Goal: Information Seeking & Learning: Learn about a topic

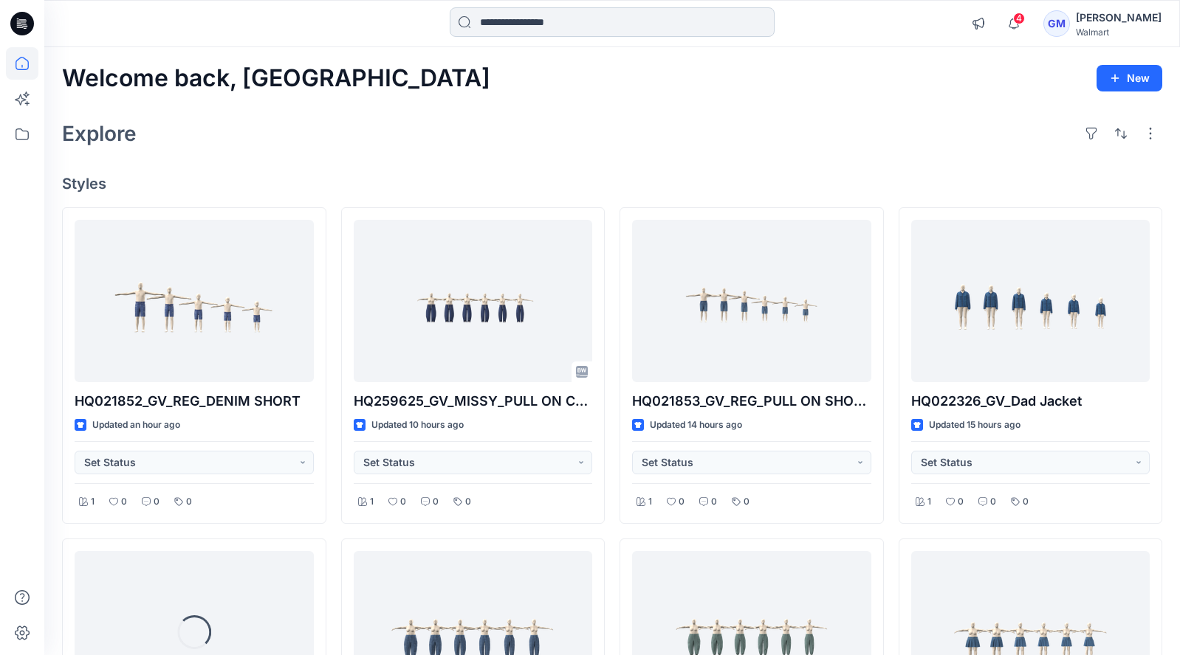
click at [559, 18] on input at bounding box center [612, 22] width 325 height 30
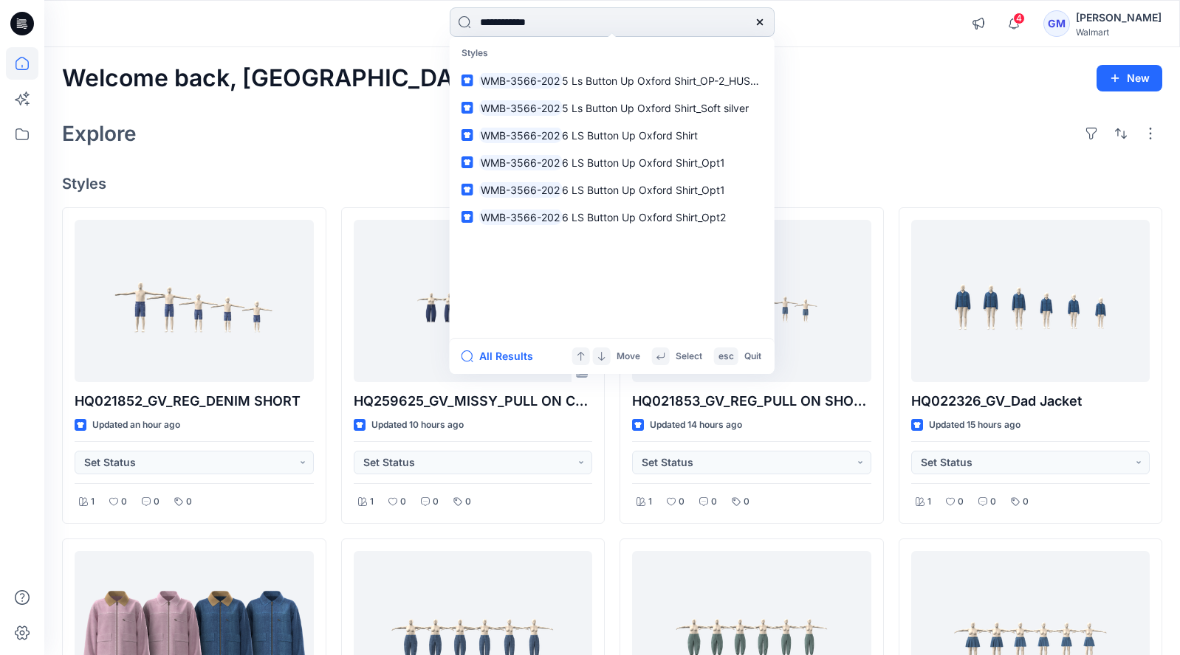
type input "**********"
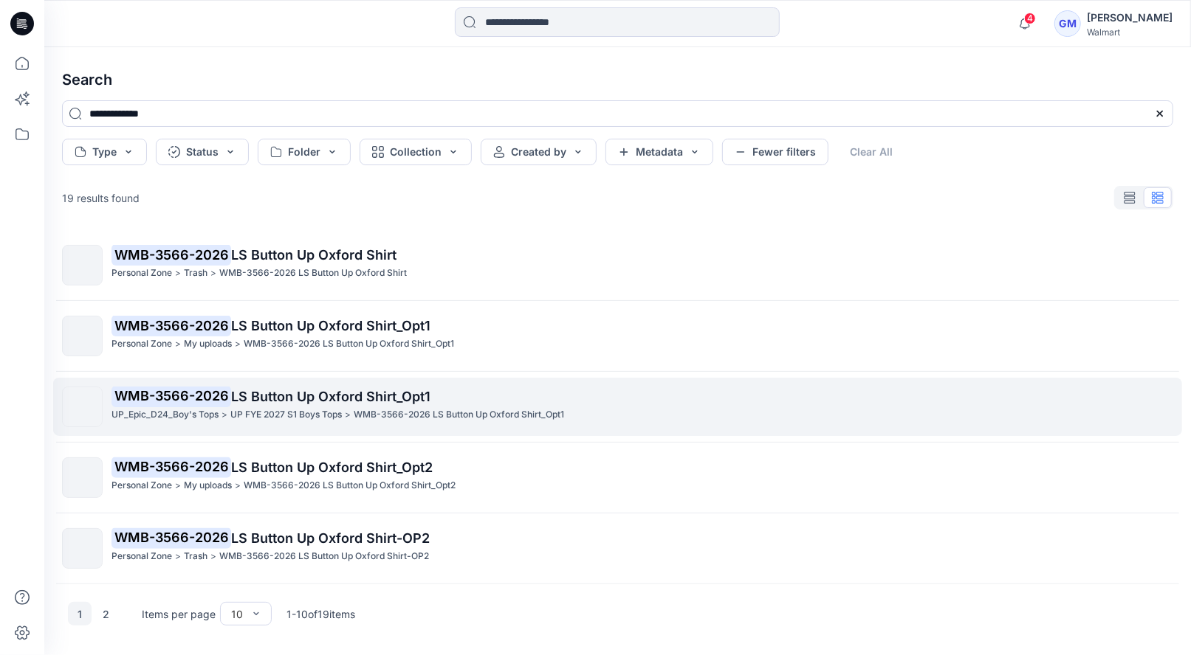
click at [275, 389] on span "LS Button Up Oxford Shirt_Opt1" at bounding box center [330, 397] width 199 height 16
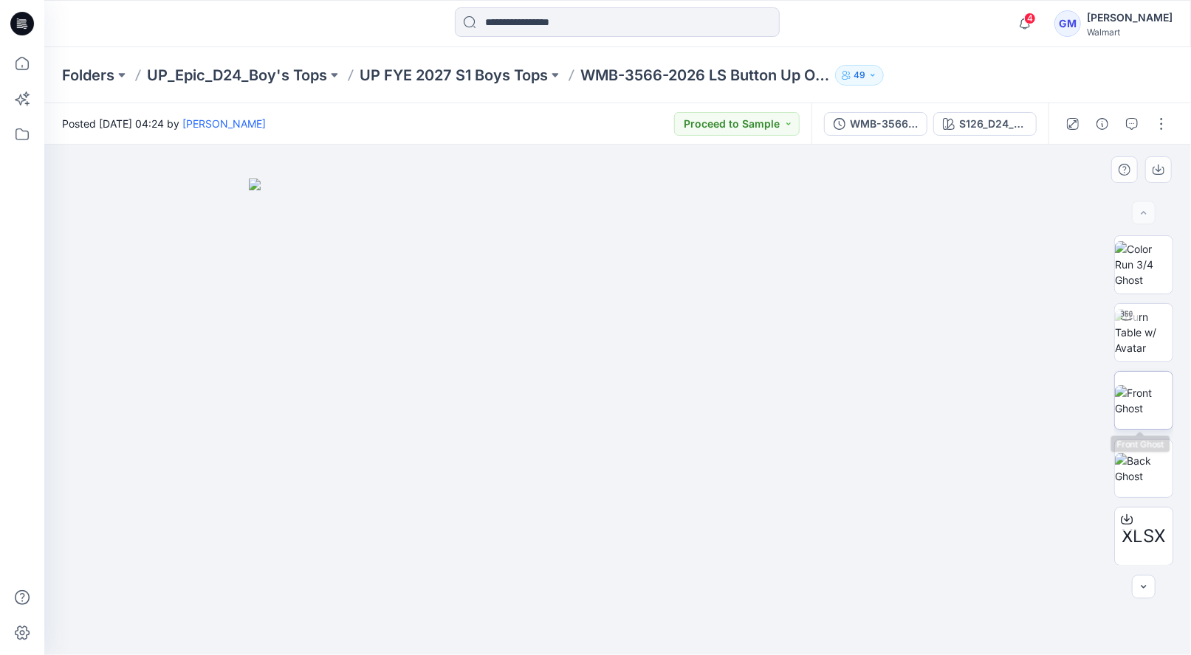
click at [1131, 416] on img at bounding box center [1144, 400] width 58 height 31
click at [1157, 349] on img at bounding box center [1144, 332] width 58 height 47
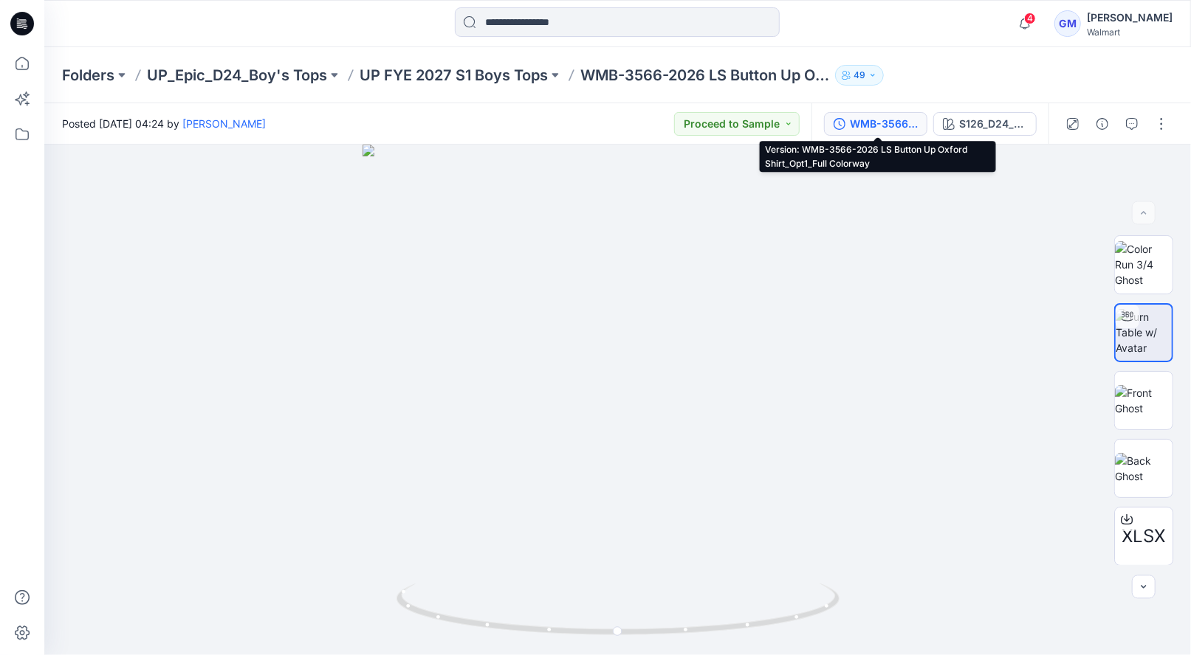
click at [890, 123] on div "WMB-3566-2026 LS Button Up Oxford Shirt_Opt1_Full Colorway" at bounding box center [884, 124] width 68 height 16
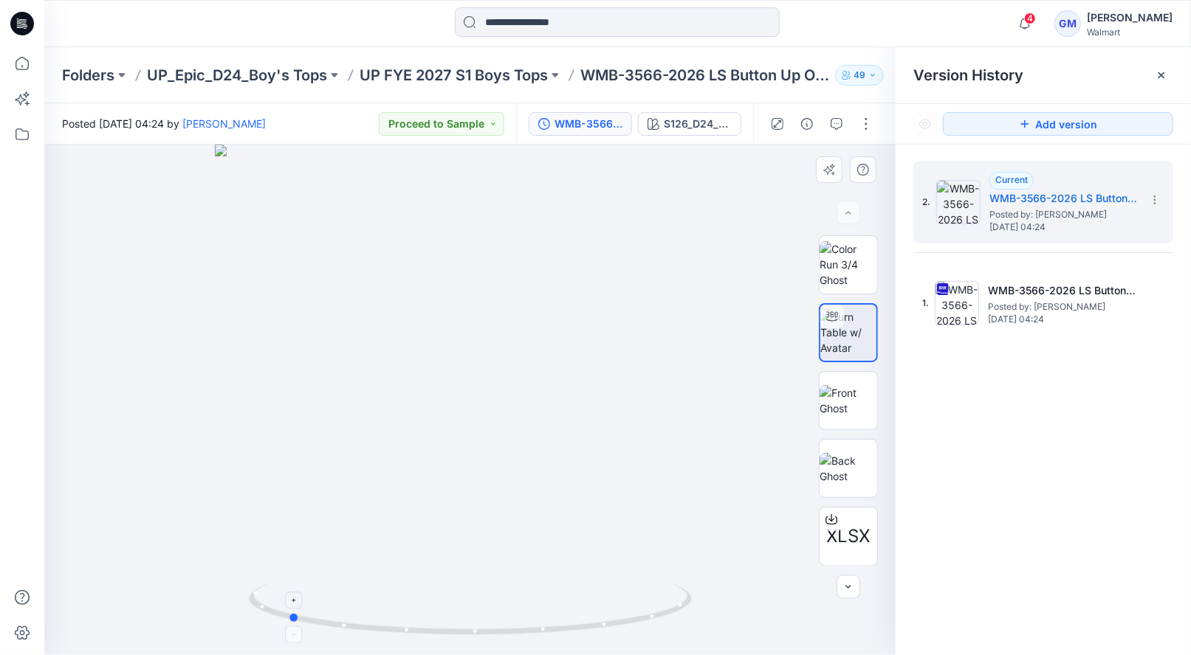
drag, startPoint x: 475, startPoint y: 637, endPoint x: 292, endPoint y: 613, distance: 183.8
click at [292, 613] on icon at bounding box center [472, 611] width 447 height 55
click at [846, 472] on img at bounding box center [848, 468] width 58 height 31
